Goal: Transaction & Acquisition: Purchase product/service

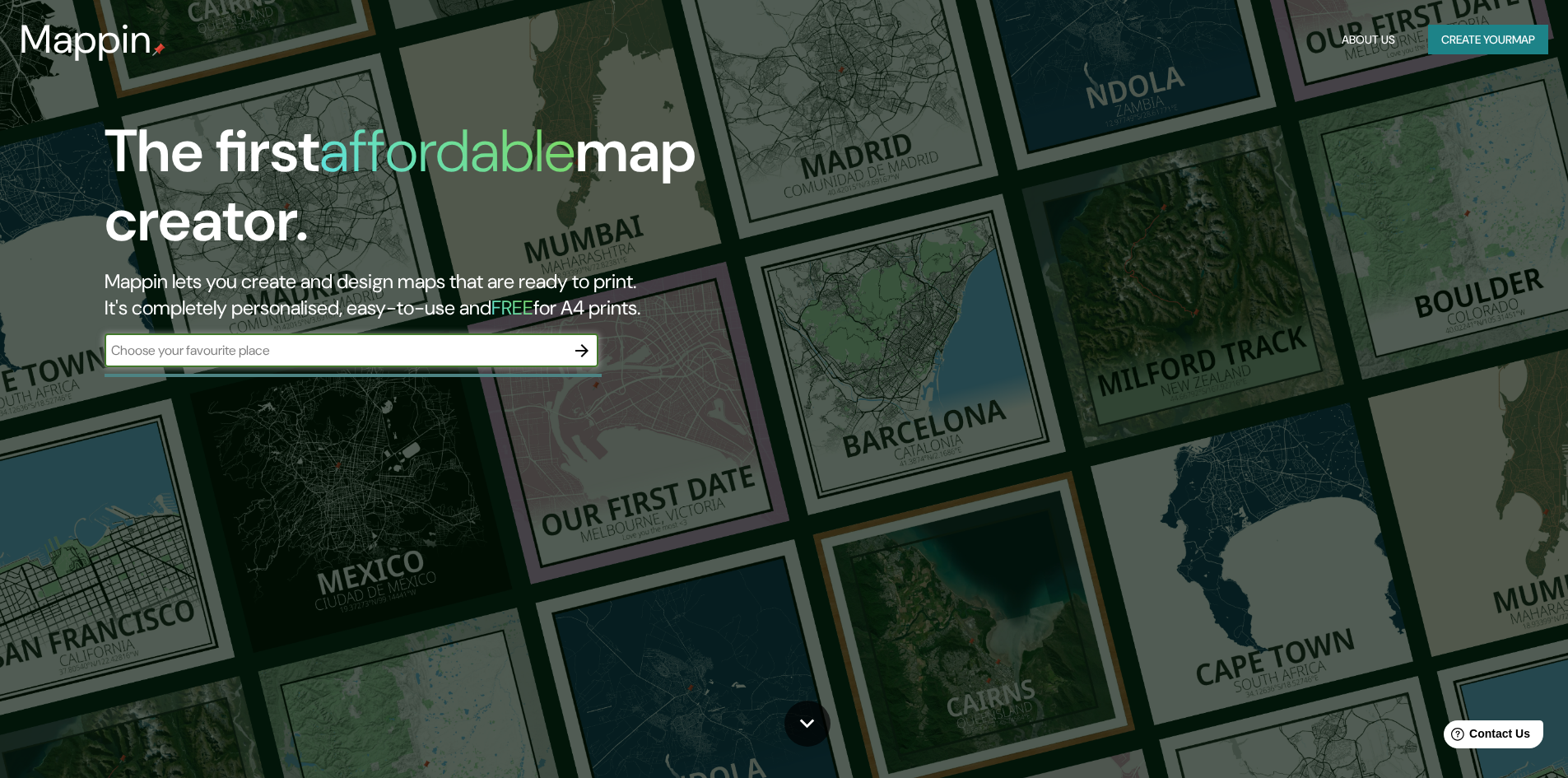
click at [329, 357] on input "text" at bounding box center [335, 350] width 461 height 19
type input "Barranco"
click at [585, 353] on icon "button" at bounding box center [582, 350] width 13 height 13
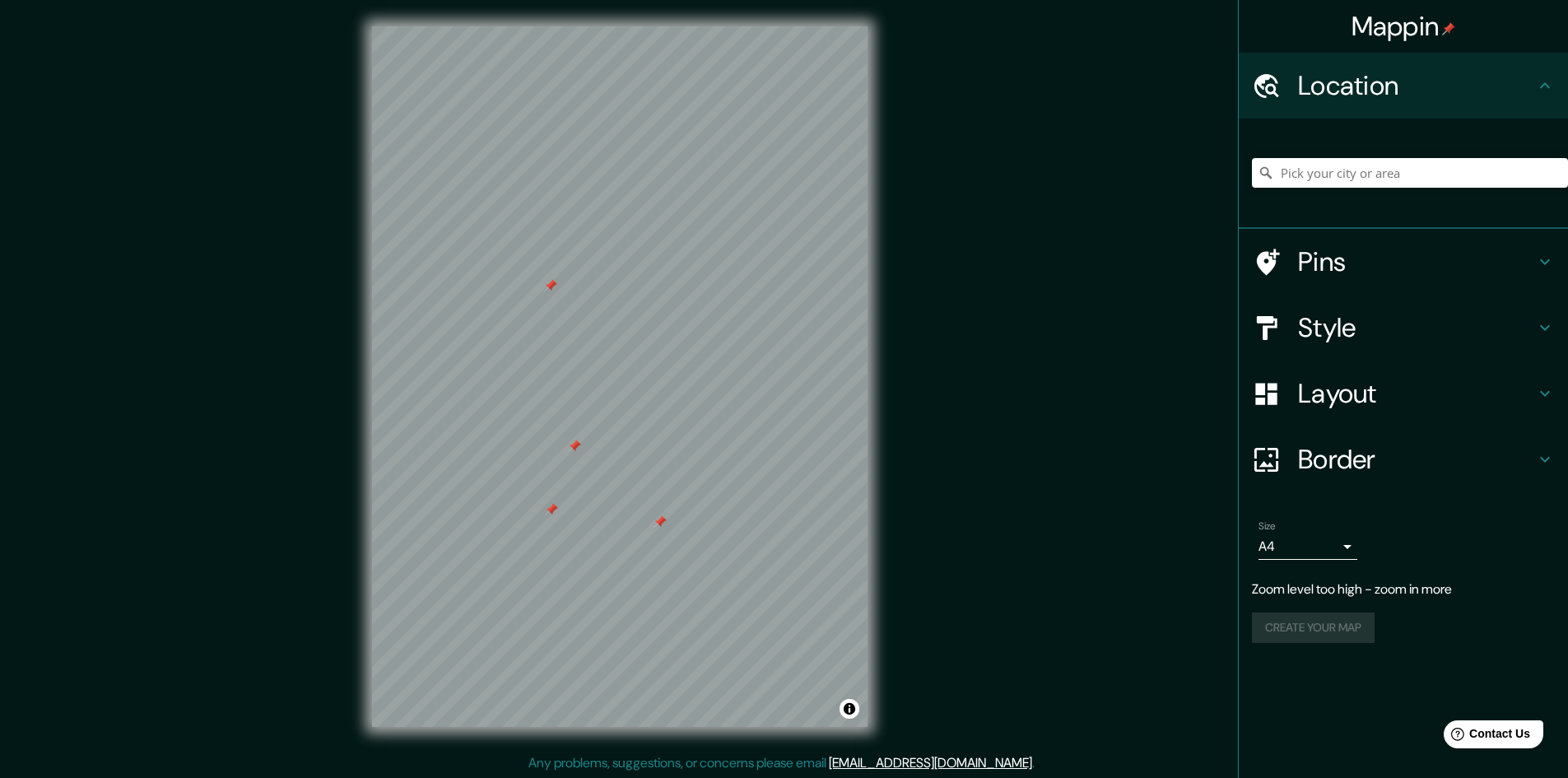
click at [1546, 255] on icon at bounding box center [1544, 261] width 19 height 19
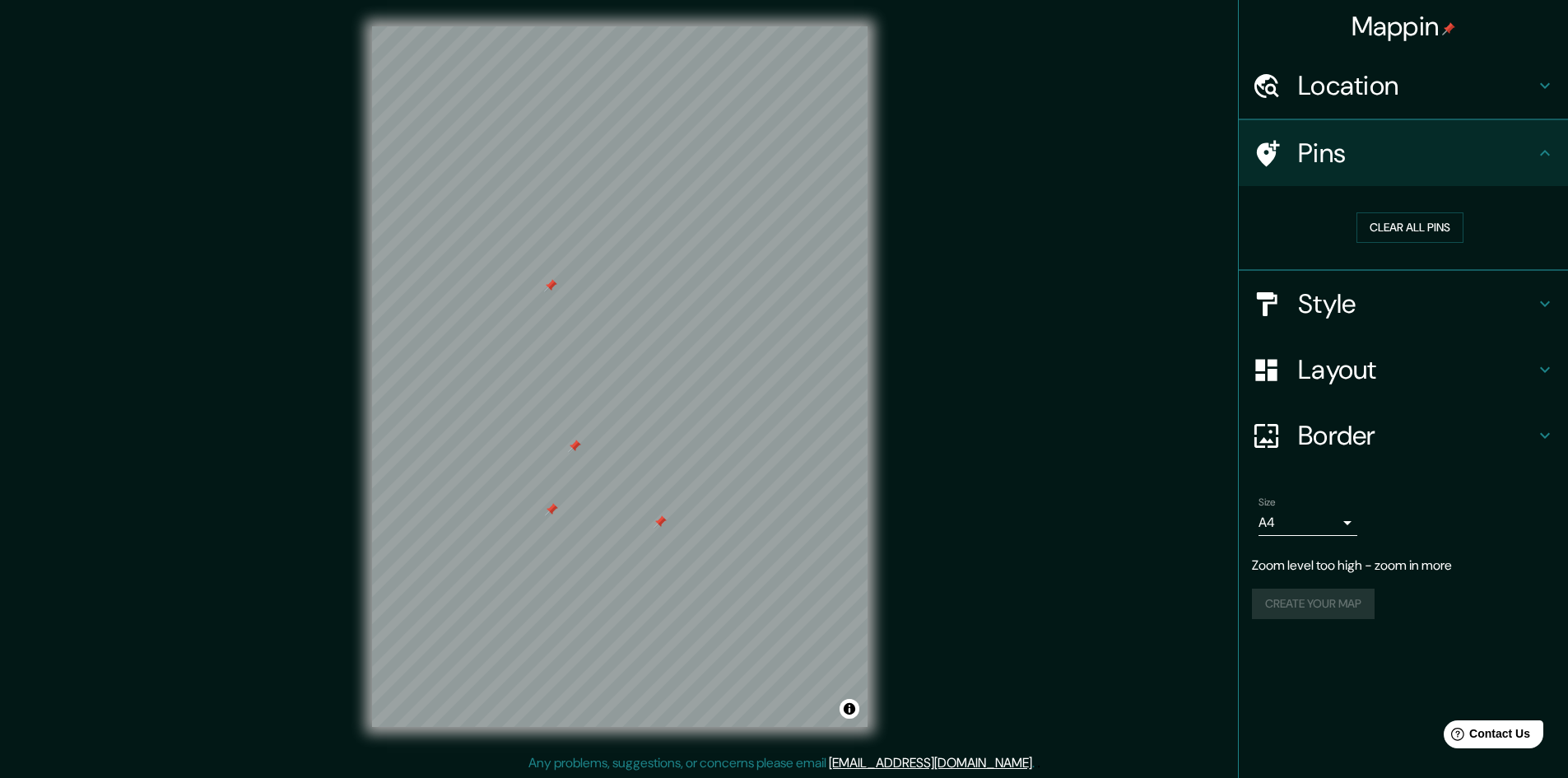
click at [1546, 255] on ul "Location Pins Clear all pins Style Layout Border Choose a border. Hint : you ca…" at bounding box center [1402, 345] width 329 height 586
click at [1409, 231] on button "Clear all pins" at bounding box center [1410, 227] width 107 height 31
click at [1427, 302] on h4 "Style" at bounding box center [1416, 304] width 237 height 33
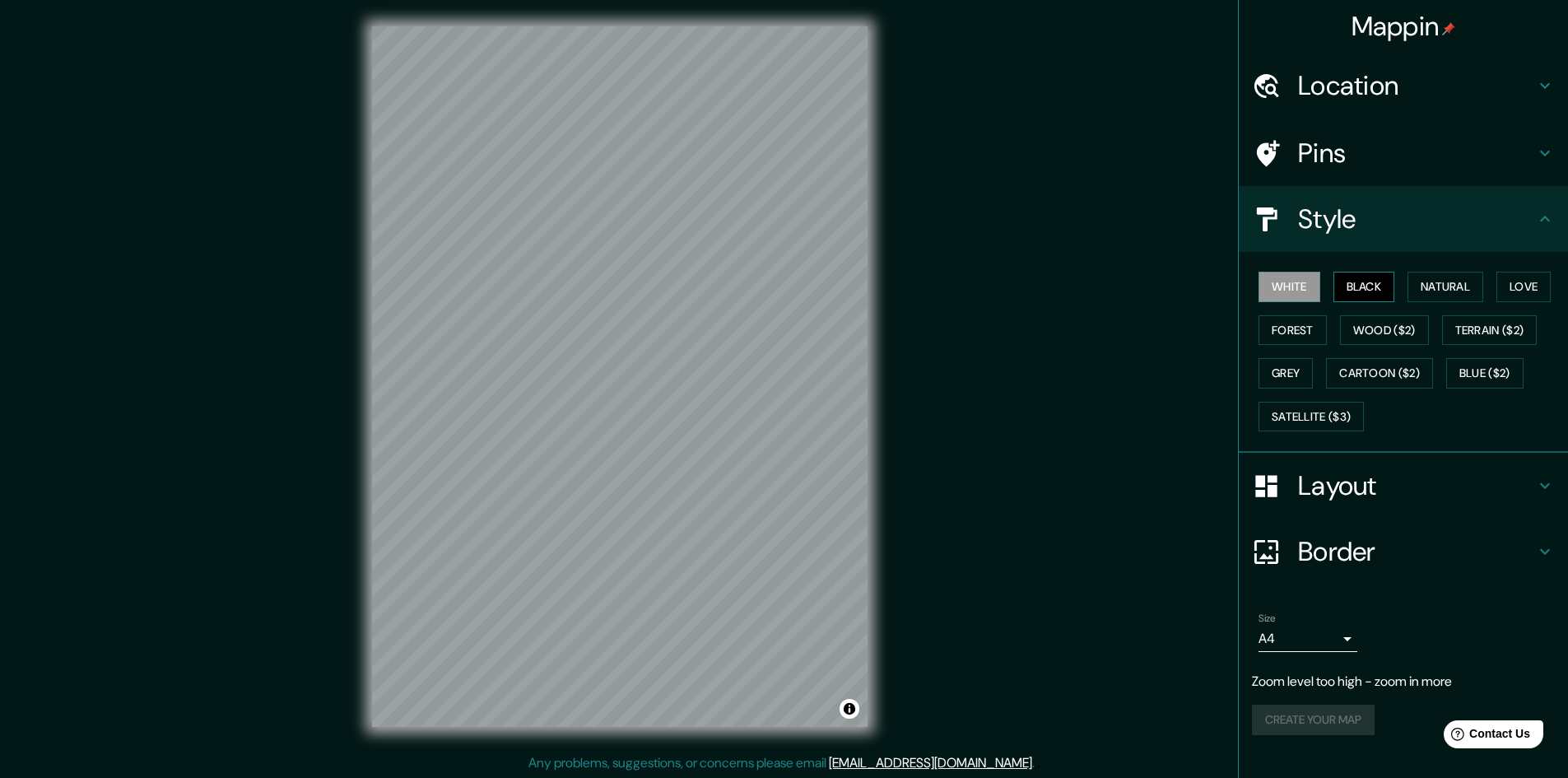
click at [1380, 286] on button "Black" at bounding box center [1363, 286] width 62 height 31
click at [1436, 286] on button "Natural" at bounding box center [1445, 286] width 76 height 31
click at [1388, 322] on button "Wood ($2)" at bounding box center [1384, 330] width 89 height 31
click at [1297, 333] on button "Forest" at bounding box center [1292, 330] width 69 height 31
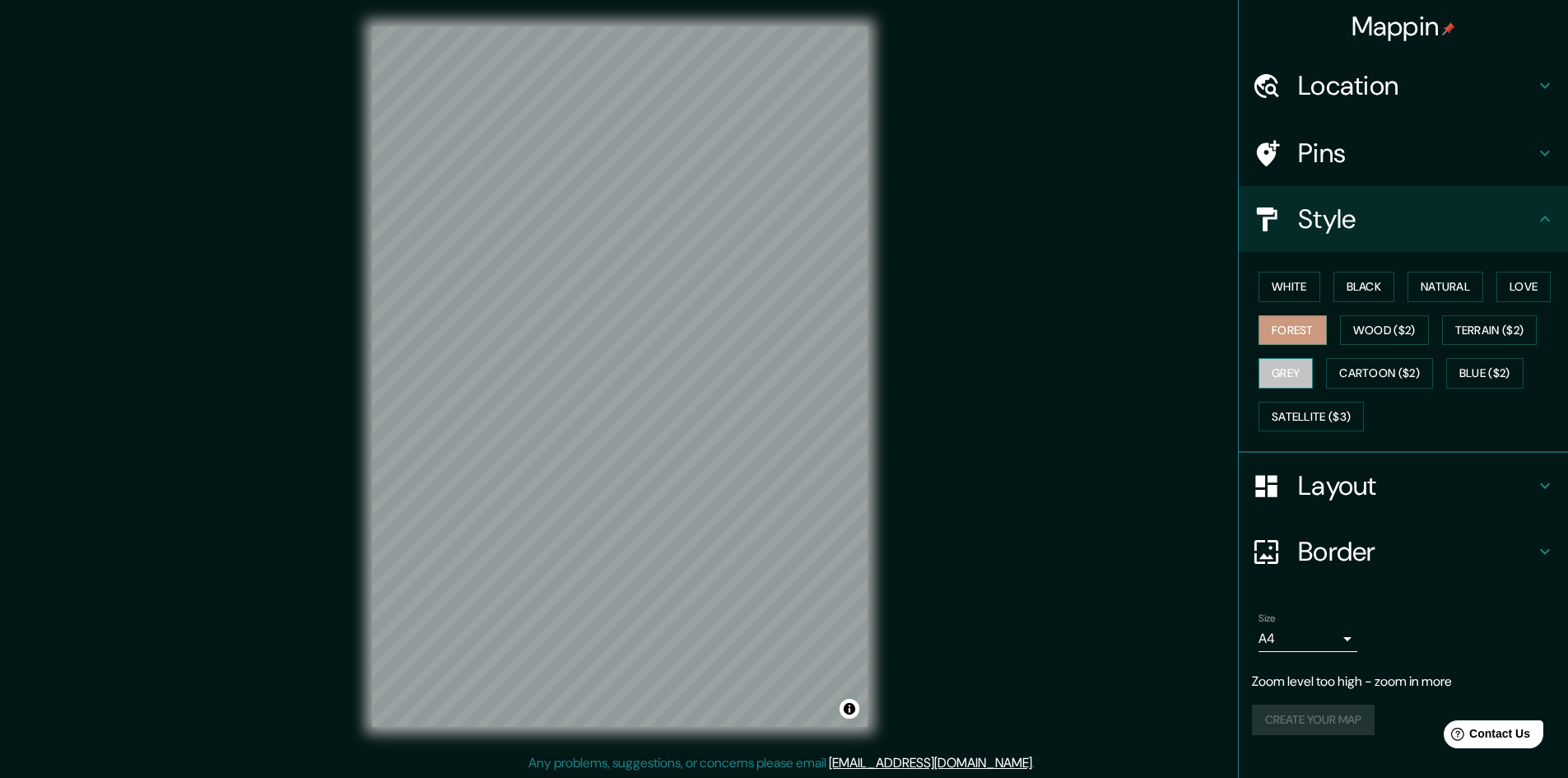
click at [1292, 375] on button "Grey" at bounding box center [1285, 372] width 55 height 31
click at [1341, 477] on h4 "Layout" at bounding box center [1416, 485] width 237 height 33
click at [1341, 477] on div "Layout" at bounding box center [1402, 485] width 329 height 66
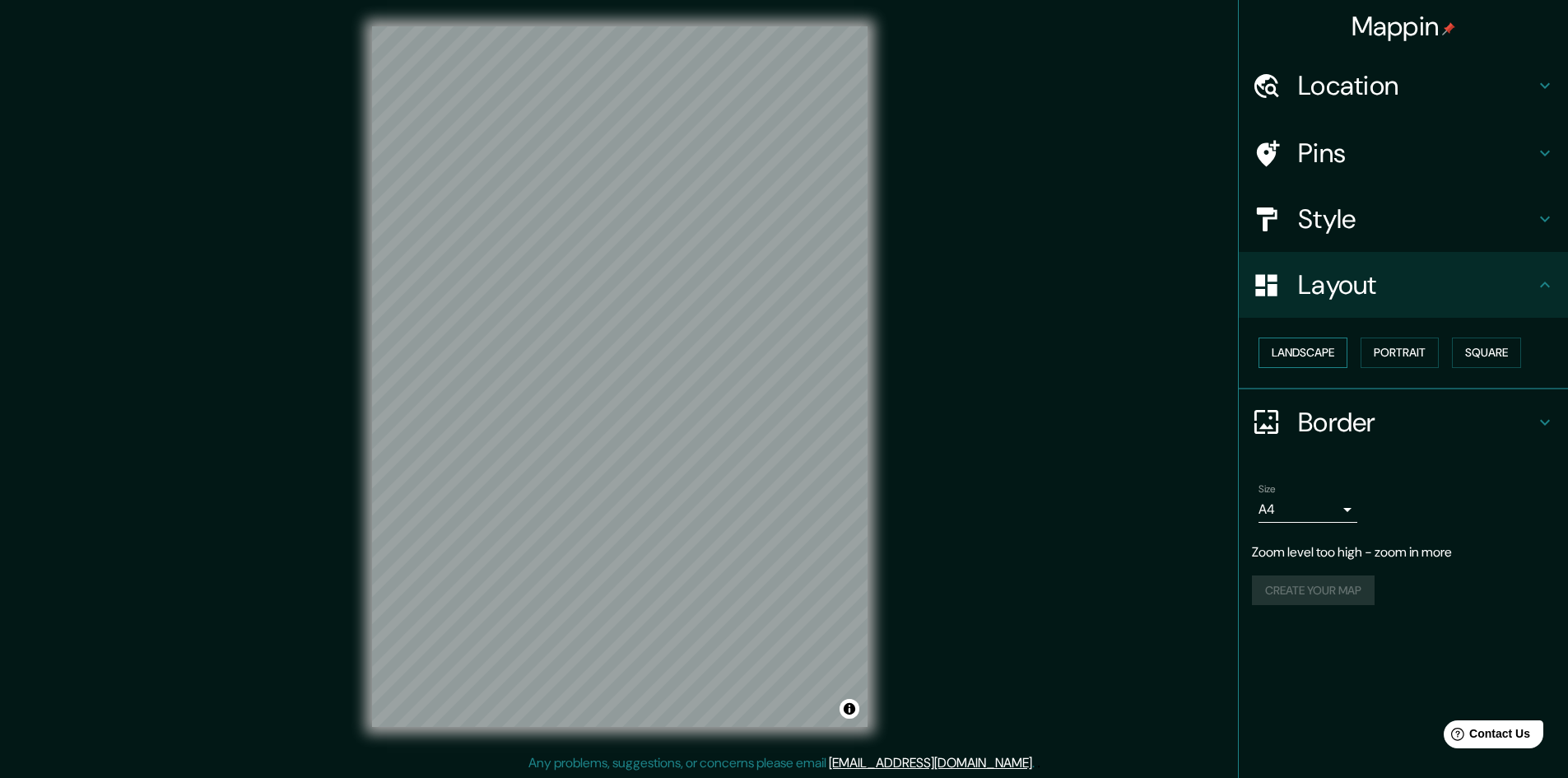
click at [1316, 359] on button "Landscape" at bounding box center [1302, 352] width 89 height 31
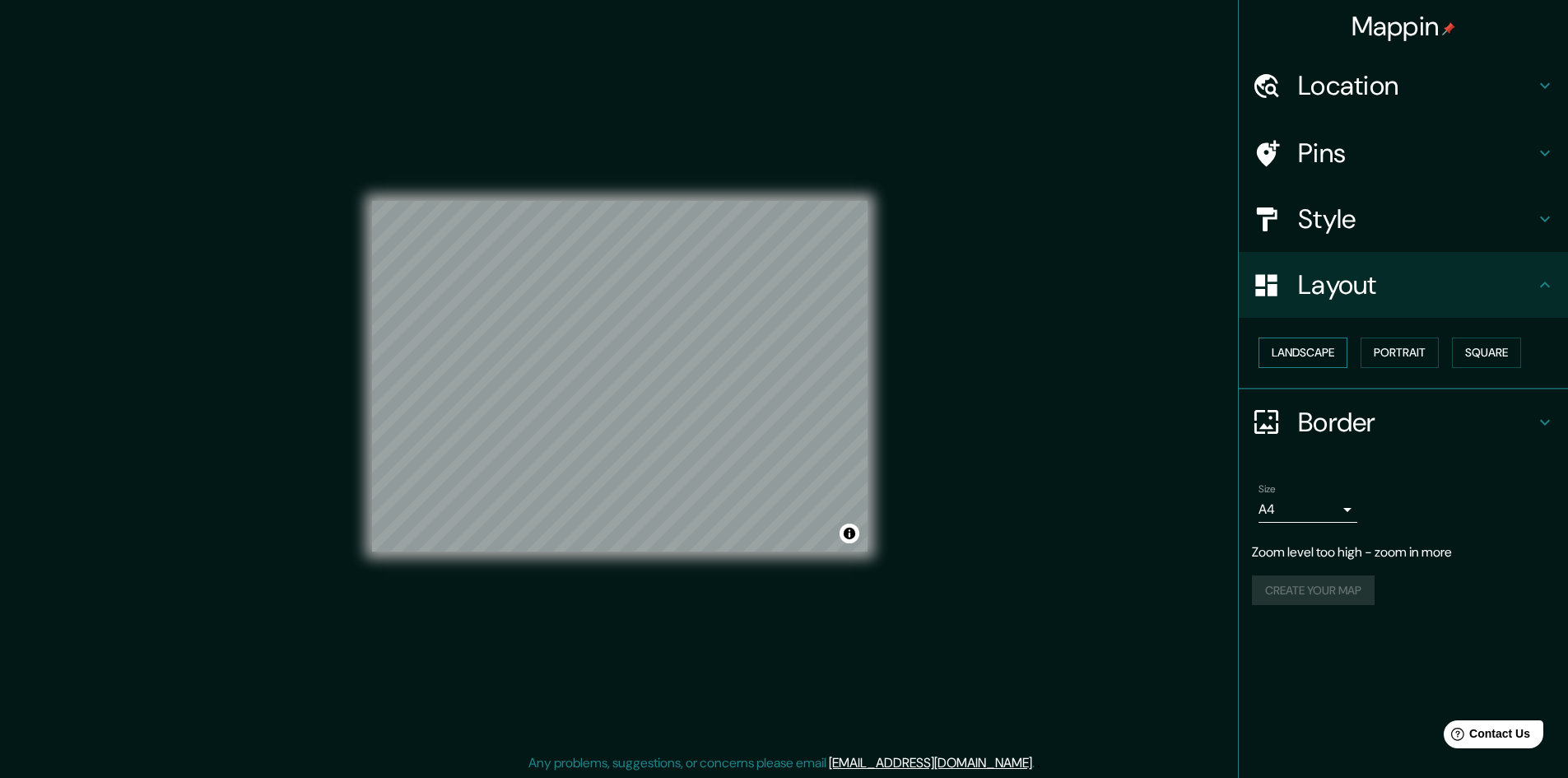
click at [1316, 359] on button "Landscape" at bounding box center [1302, 352] width 89 height 31
click at [1406, 358] on button "Portrait" at bounding box center [1399, 352] width 78 height 31
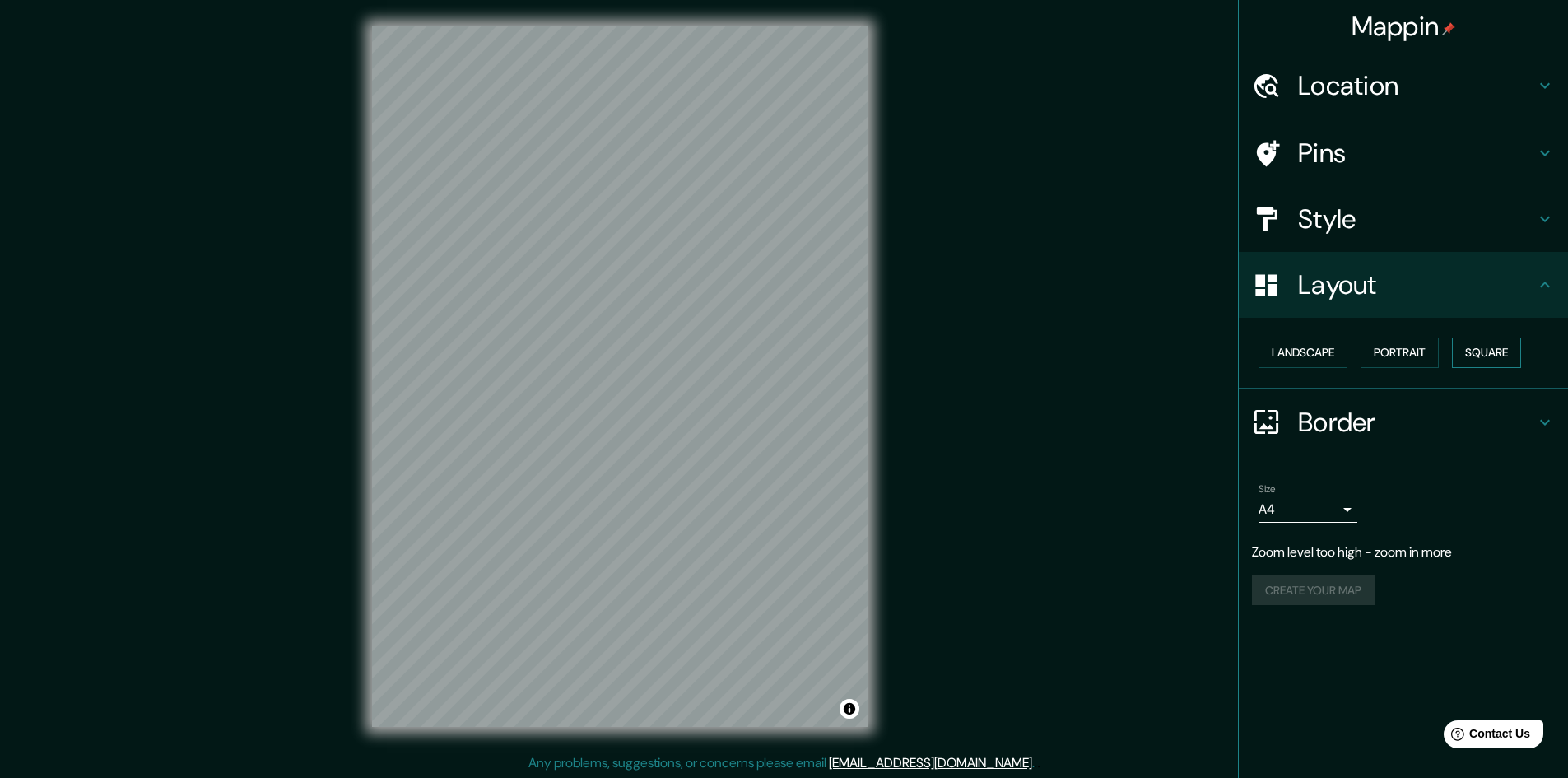
click at [1488, 355] on button "Square" at bounding box center [1486, 352] width 69 height 31
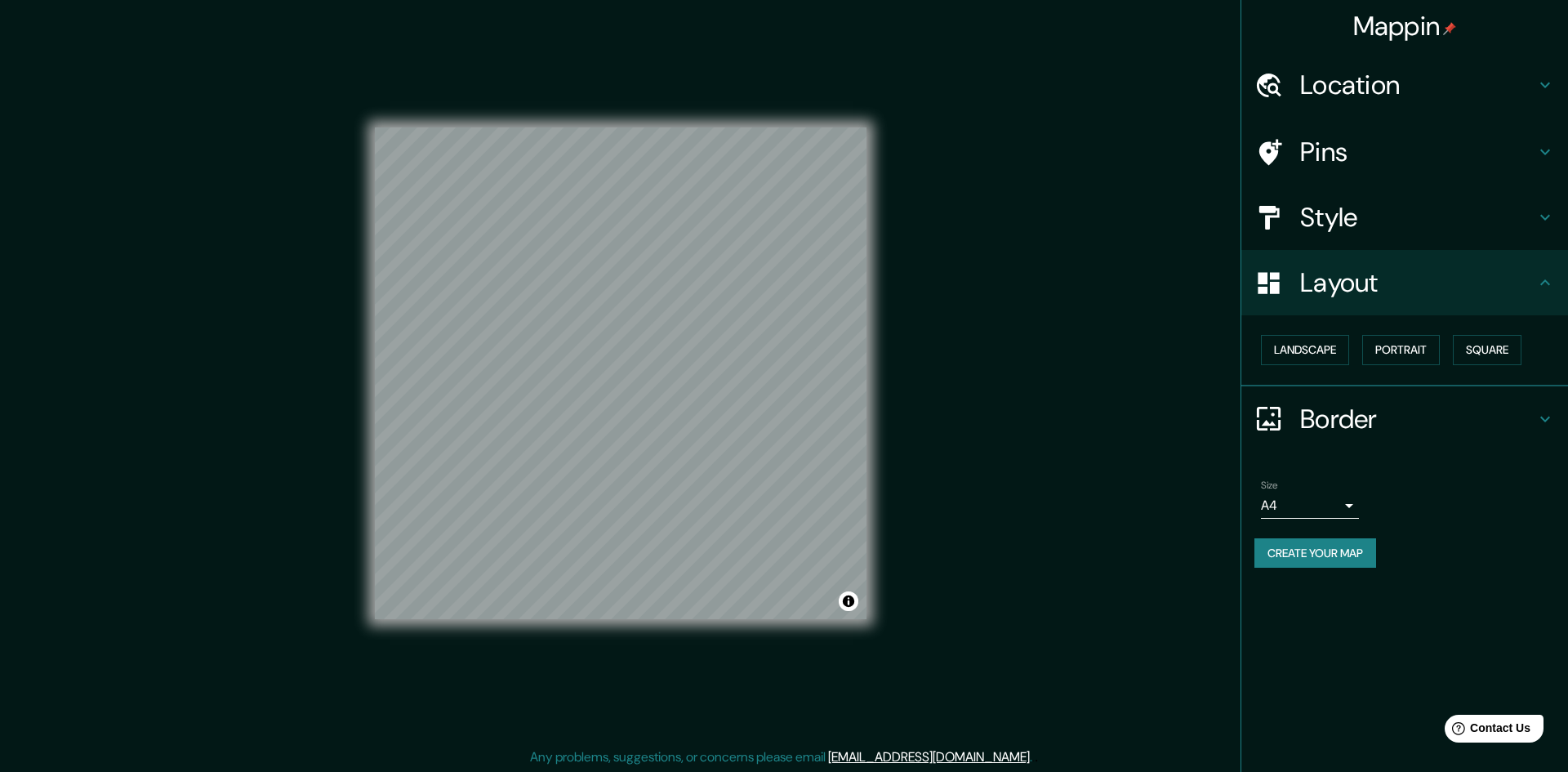
click at [1332, 510] on body "Mappin Location Pins Style Layout Landscape Portrait Square Border Choose a bor…" at bounding box center [784, 386] width 1568 height 772
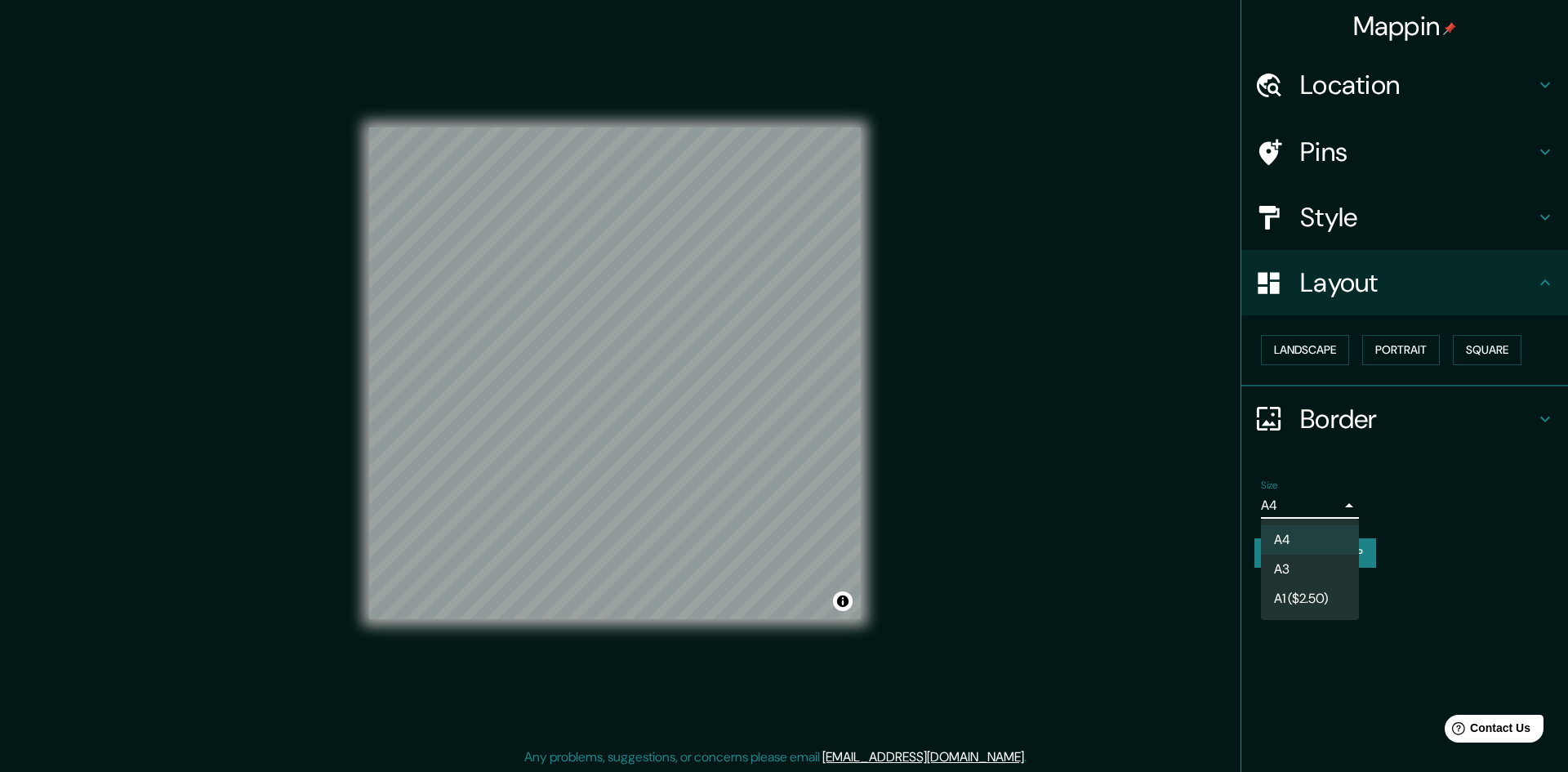
click at [1302, 573] on li "A3" at bounding box center [1310, 569] width 98 height 29
type input "a4"
